Goal: Find specific page/section: Find specific page/section

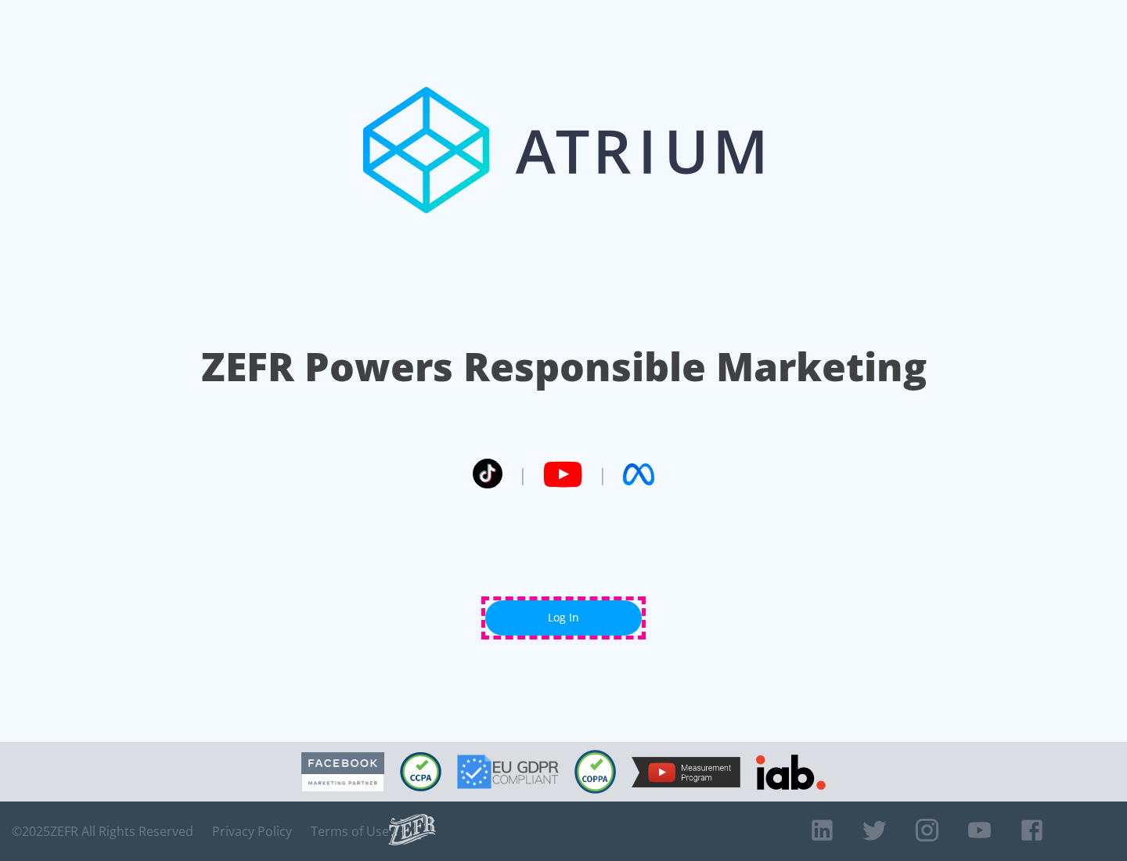
click at [563, 617] on link "Log In" at bounding box center [563, 617] width 157 height 35
